Goal: Information Seeking & Learning: Learn about a topic

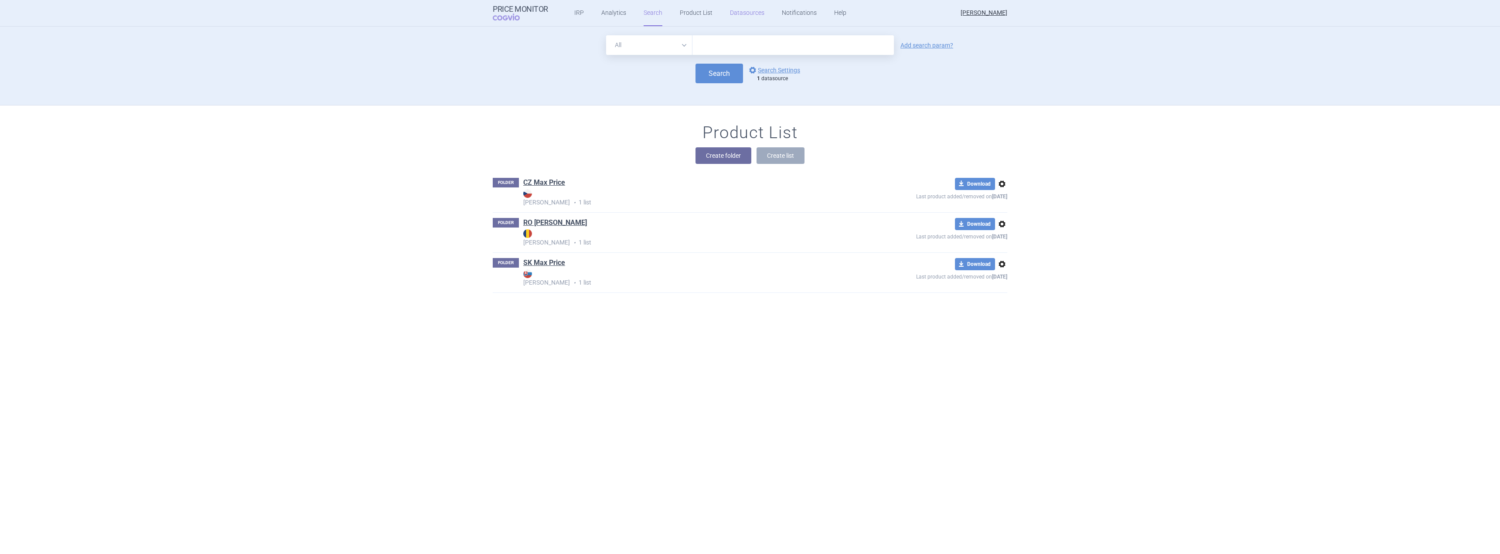
click at [736, 14] on link "Datasources" at bounding box center [747, 13] width 34 height 26
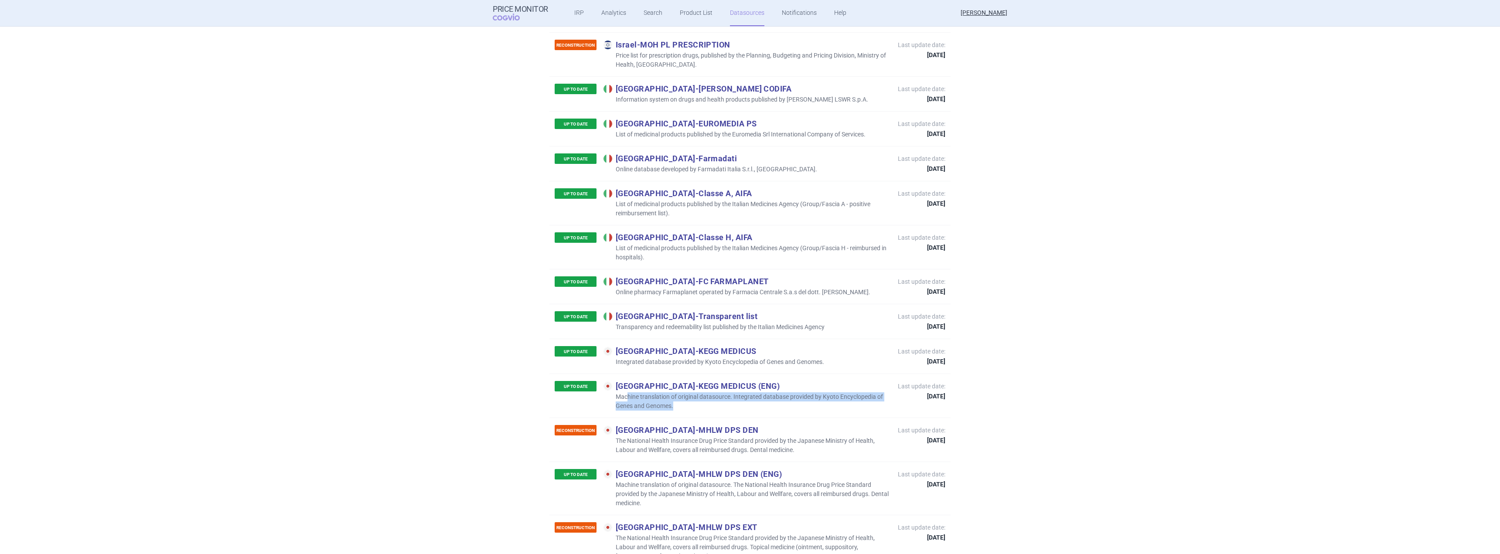
drag, startPoint x: 625, startPoint y: 332, endPoint x: 743, endPoint y: 341, distance: 118.4
click at [743, 392] on p "Machine translation of original datasource. Integrated database provided by Kyo…" at bounding box center [746, 401] width 286 height 18
click at [739, 425] on p "Japan - MHLW DPS DEN" at bounding box center [746, 430] width 286 height 10
click at [680, 346] on div "UP TO DATE Japan - KEGG MEDICUS Integrated database provided by Kyoto Encyclope…" at bounding box center [689, 356] width 269 height 20
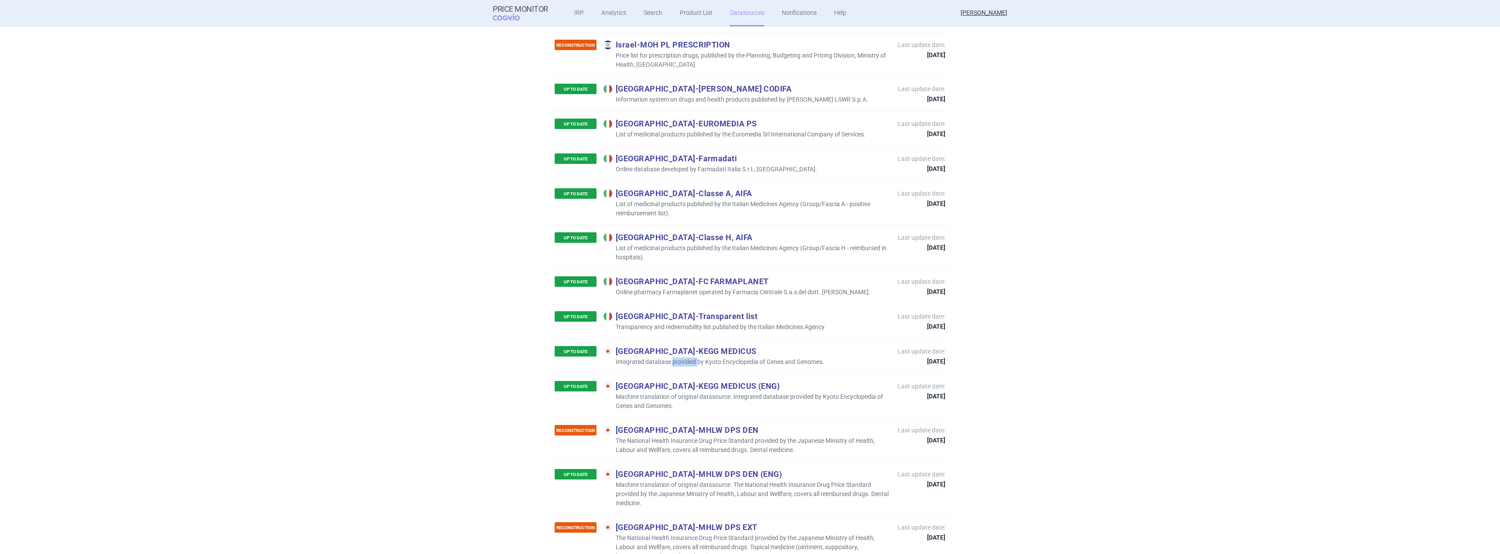
click at [680, 346] on div "UP TO DATE Japan - KEGG MEDICUS Integrated database provided by Kyoto Encyclope…" at bounding box center [689, 356] width 269 height 20
drag, startPoint x: 675, startPoint y: 340, endPoint x: 609, endPoint y: 324, distance: 68.1
click at [609, 381] on div "UP TO DATE Japan - KEGG MEDICUS (ENG) Machine translation of original datasourc…" at bounding box center [722, 396] width 334 height 30
click at [712, 392] on p "Machine translation of original datasource. Integrated database provided by Kyo…" at bounding box center [746, 401] width 286 height 18
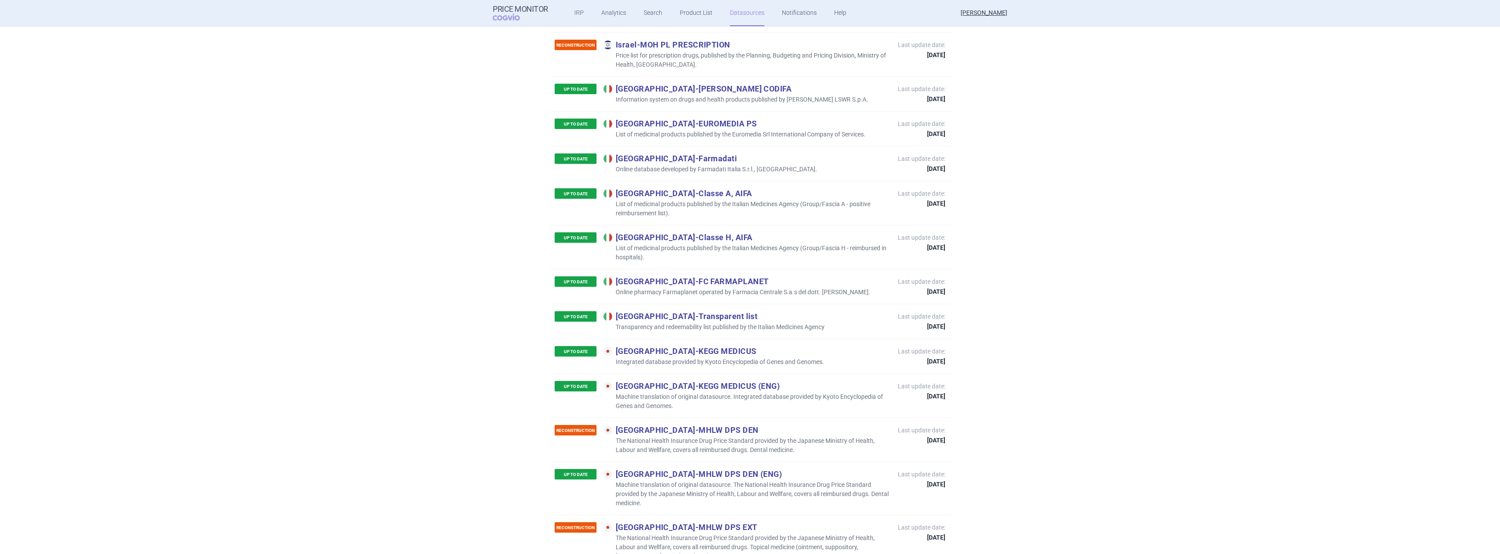
click at [683, 381] on p "Japan - KEGG MEDICUS (ENG)" at bounding box center [746, 386] width 286 height 10
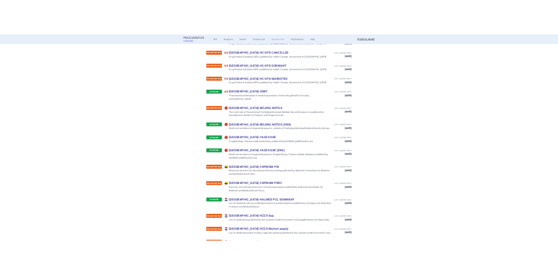
scroll to position [1024, 0]
